Goal: Task Accomplishment & Management: Manage account settings

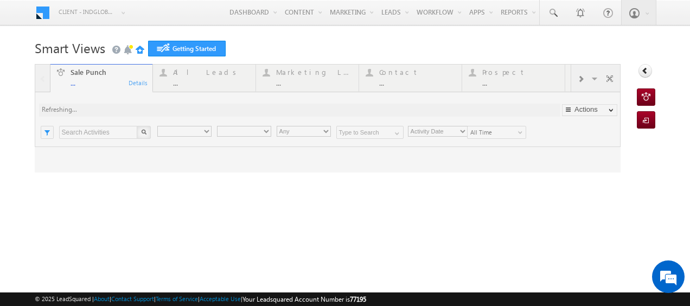
type input "Any Owner"
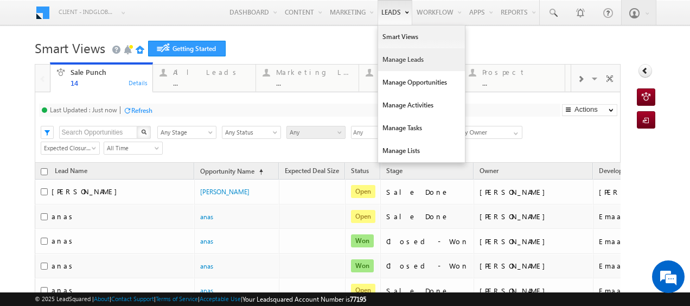
click at [394, 64] on link "Manage Leads" at bounding box center [421, 59] width 87 height 23
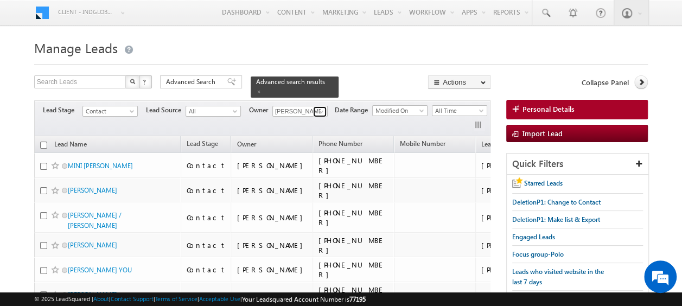
click at [321, 108] on span at bounding box center [321, 111] width 9 height 9
click at [310, 116] on link "Current User" at bounding box center [326, 122] width 108 height 12
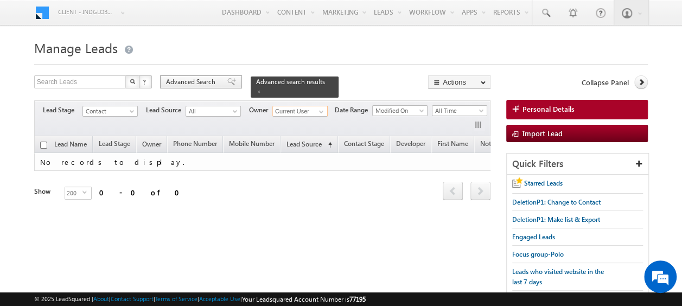
type input "Current User"
click at [201, 83] on span "Advanced Search" at bounding box center [192, 82] width 53 height 10
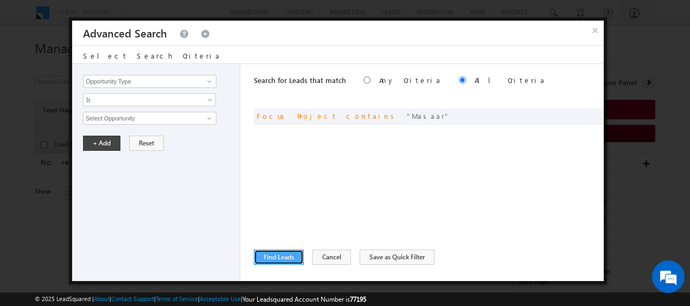
click at [289, 256] on button "Find Leads" at bounding box center [279, 256] width 50 height 15
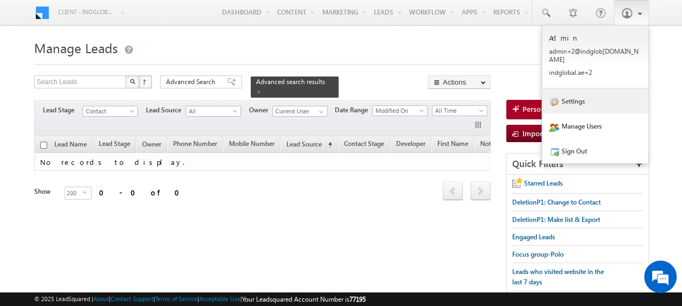
click at [581, 94] on link "Settings" at bounding box center [595, 100] width 106 height 25
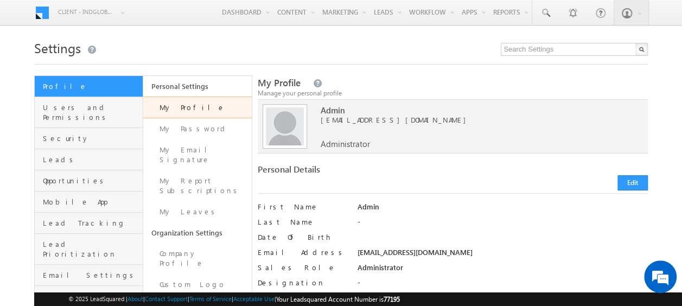
scroll to position [108, 0]
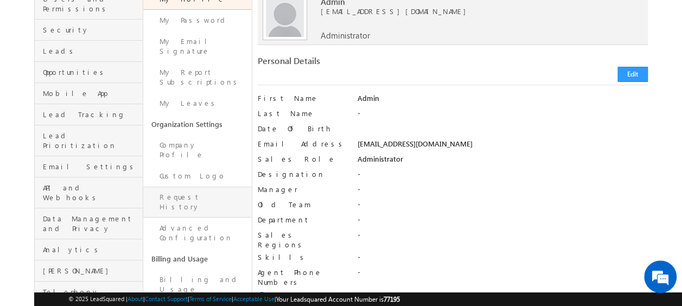
click at [189, 187] on link "Request History" at bounding box center [197, 202] width 108 height 31
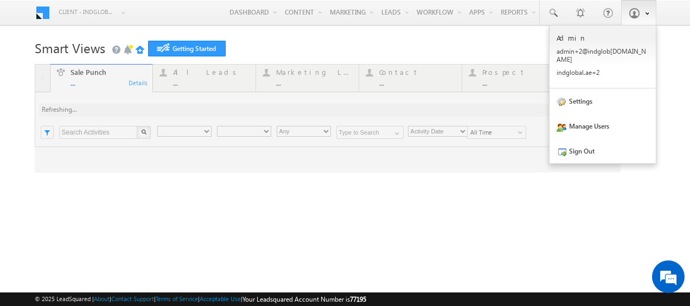
type input "Any Owner"
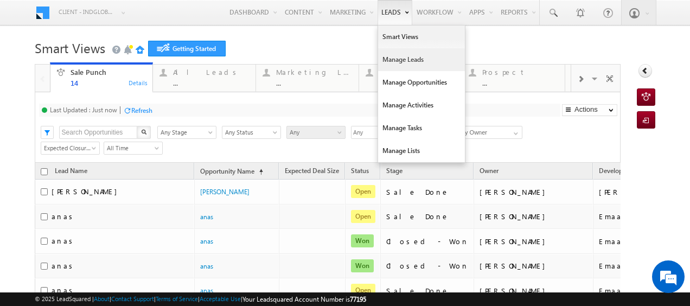
click at [391, 62] on link "Manage Leads" at bounding box center [421, 59] width 87 height 23
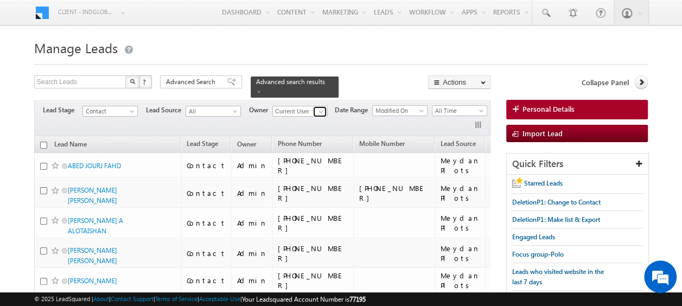
click at [321, 107] on span at bounding box center [321, 111] width 9 height 9
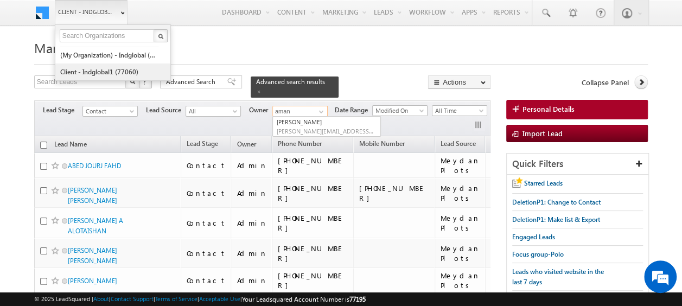
type input "aman"
click at [121, 68] on link "Client - indglobal1 (77060)" at bounding box center [109, 71] width 99 height 17
